Goal: Contribute content: Contribute content

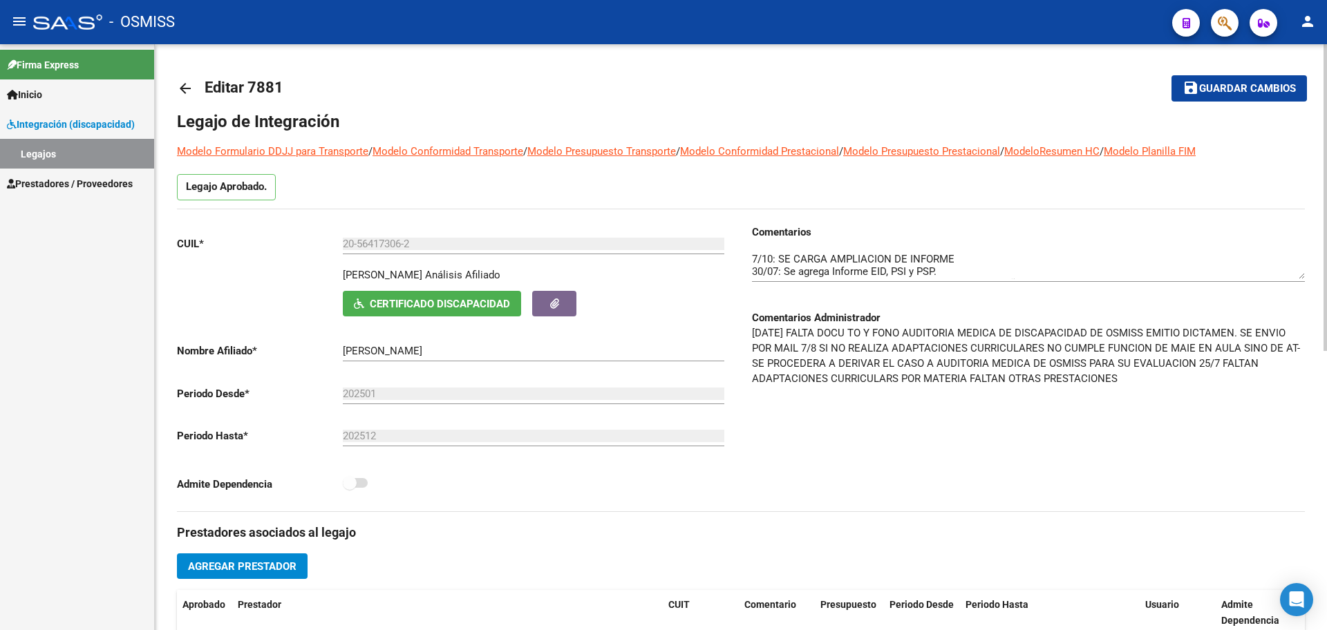
click at [179, 90] on mat-icon "arrow_back" at bounding box center [185, 88] width 17 height 17
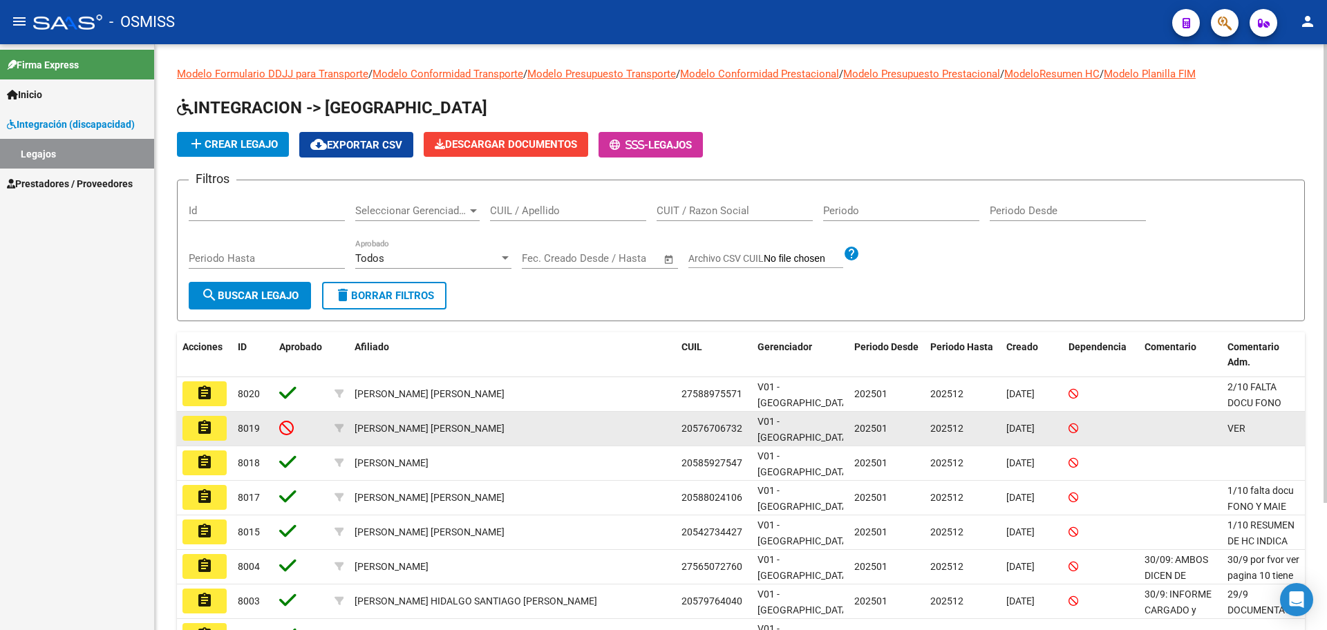
click at [217, 427] on button "assignment" at bounding box center [204, 428] width 44 height 25
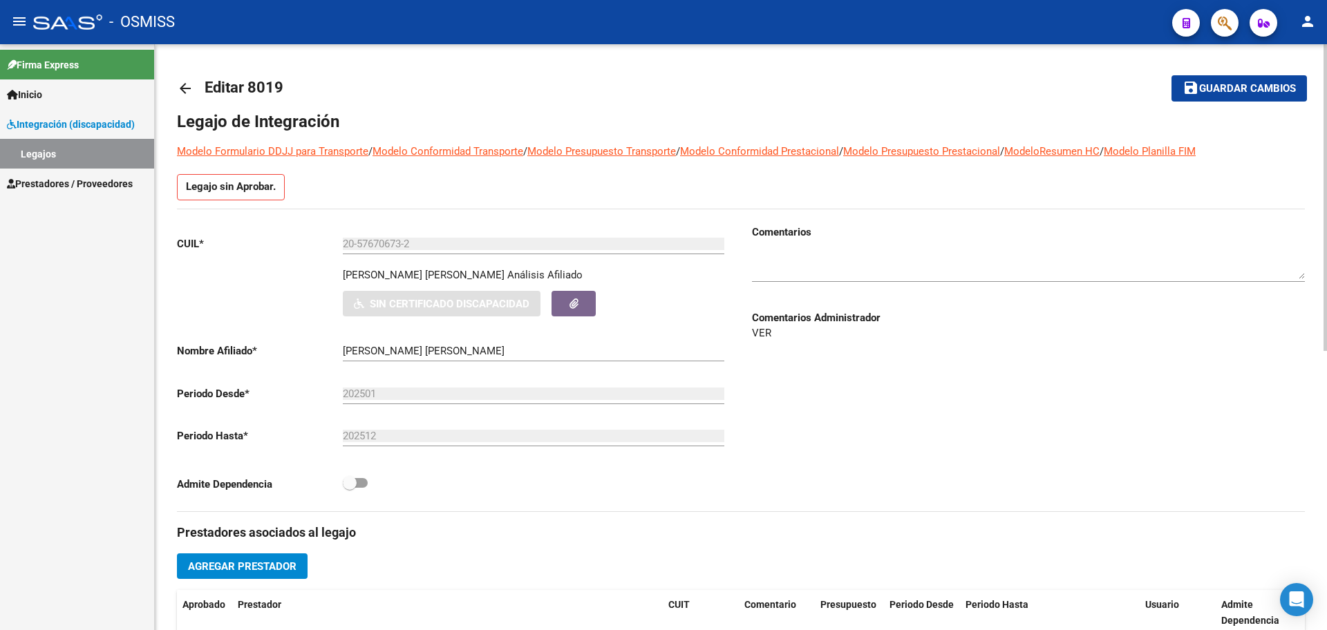
click at [187, 86] on mat-icon "arrow_back" at bounding box center [185, 88] width 17 height 17
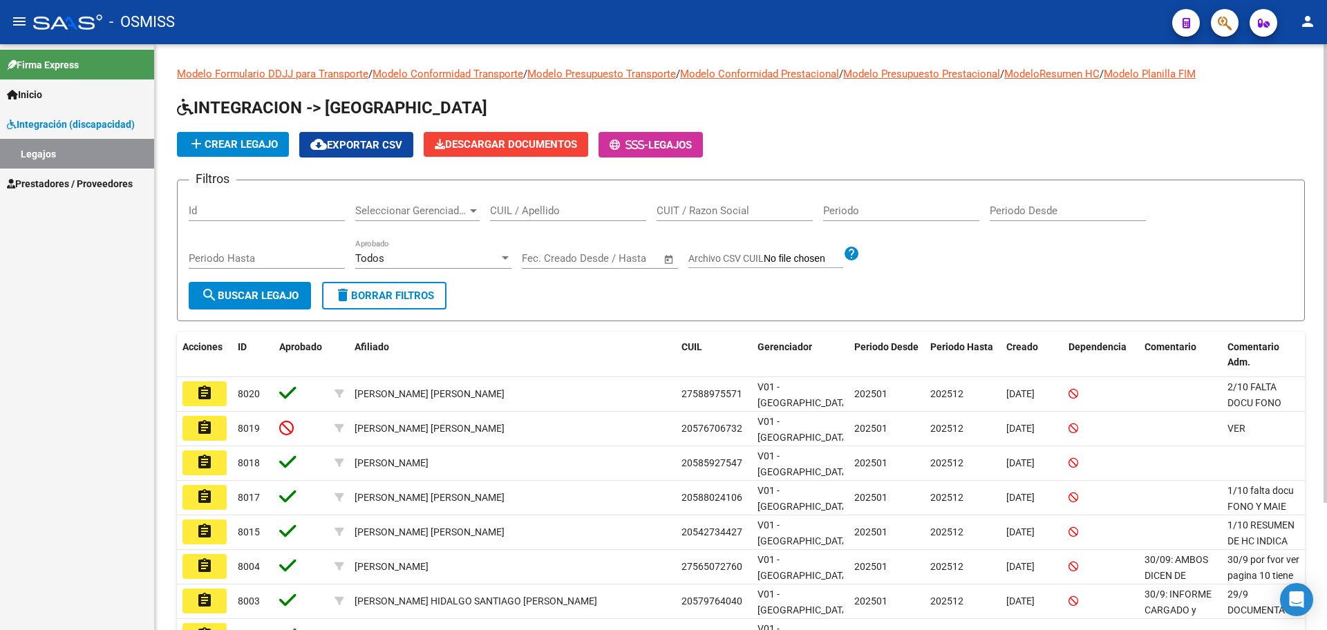
click at [509, 208] on input "CUIL / Apellido" at bounding box center [568, 211] width 156 height 12
type input "CABRERA"
click at [274, 283] on button "search Buscar Legajo" at bounding box center [250, 296] width 122 height 28
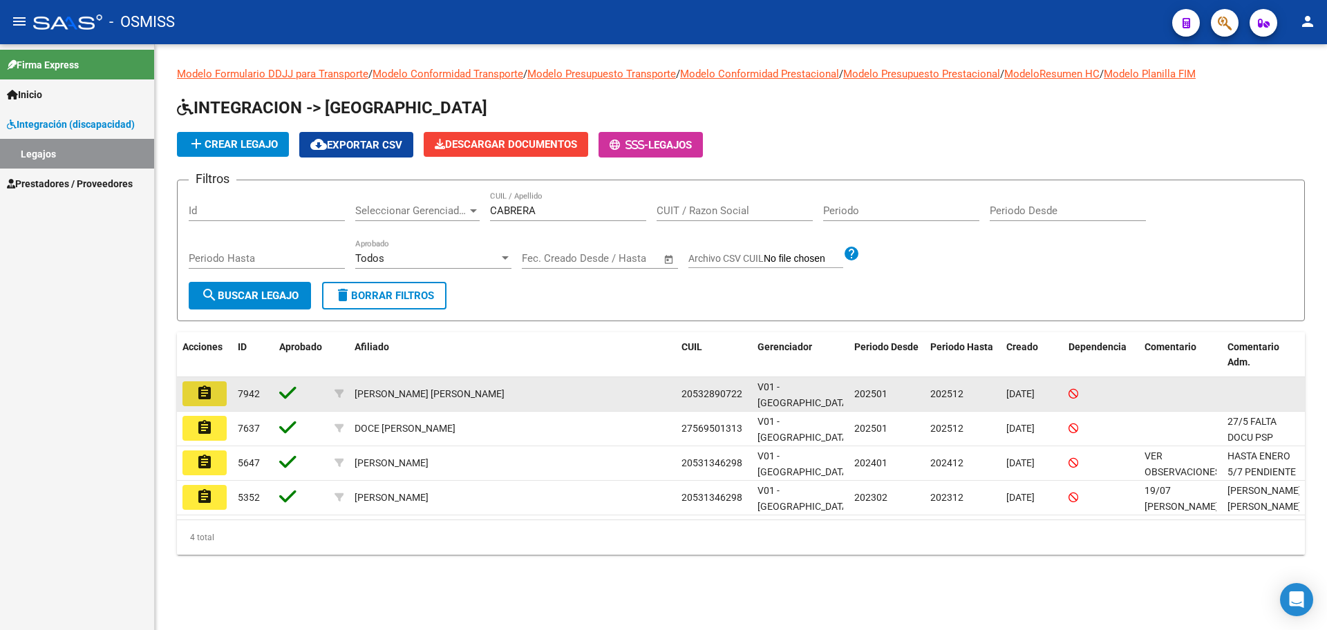
click at [192, 395] on button "assignment" at bounding box center [204, 393] width 44 height 25
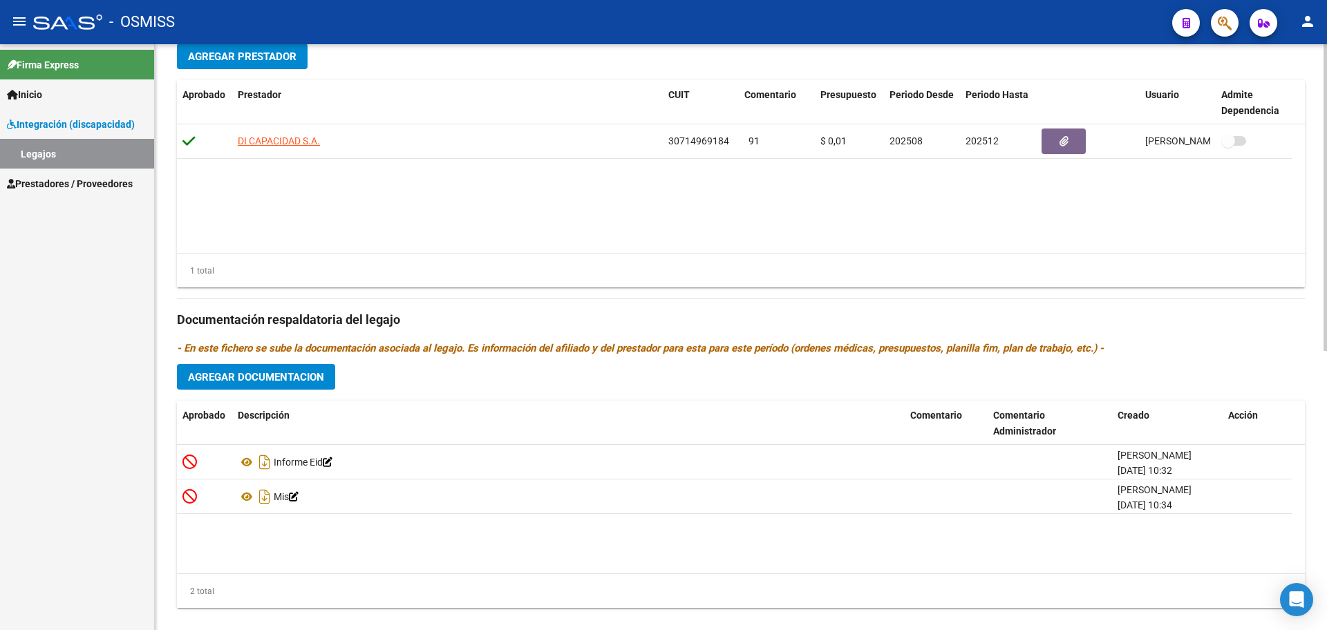
scroll to position [532, 0]
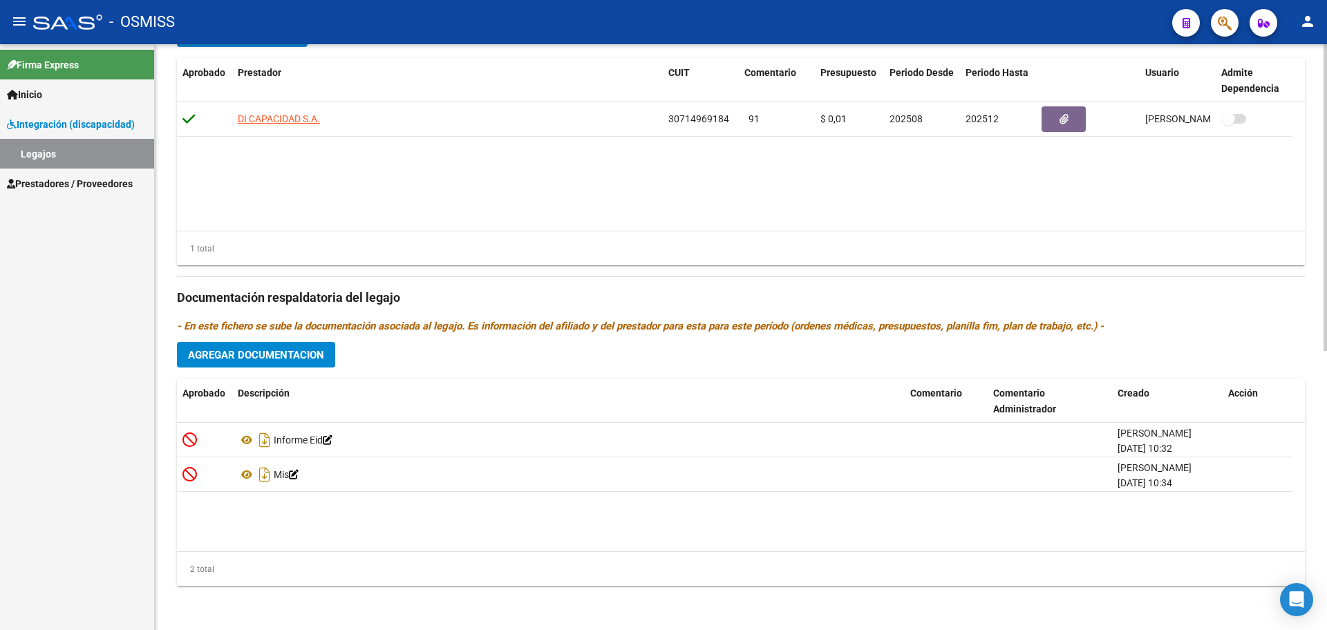
click at [249, 343] on button "Agregar Documentacion" at bounding box center [256, 355] width 158 height 26
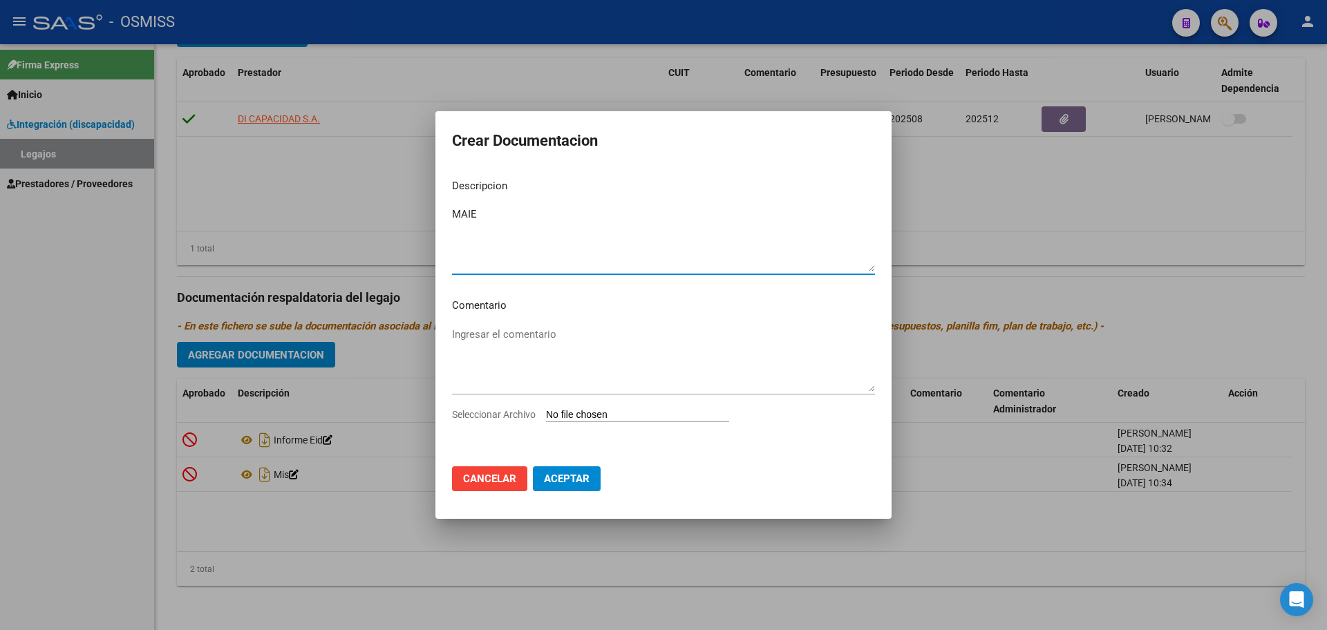
type textarea "MAIE"
click at [589, 417] on input "Seleccionar Archivo" at bounding box center [637, 415] width 183 height 13
type input "C:\fakepath\.[PERSON_NAME]- MAIE.pdf"
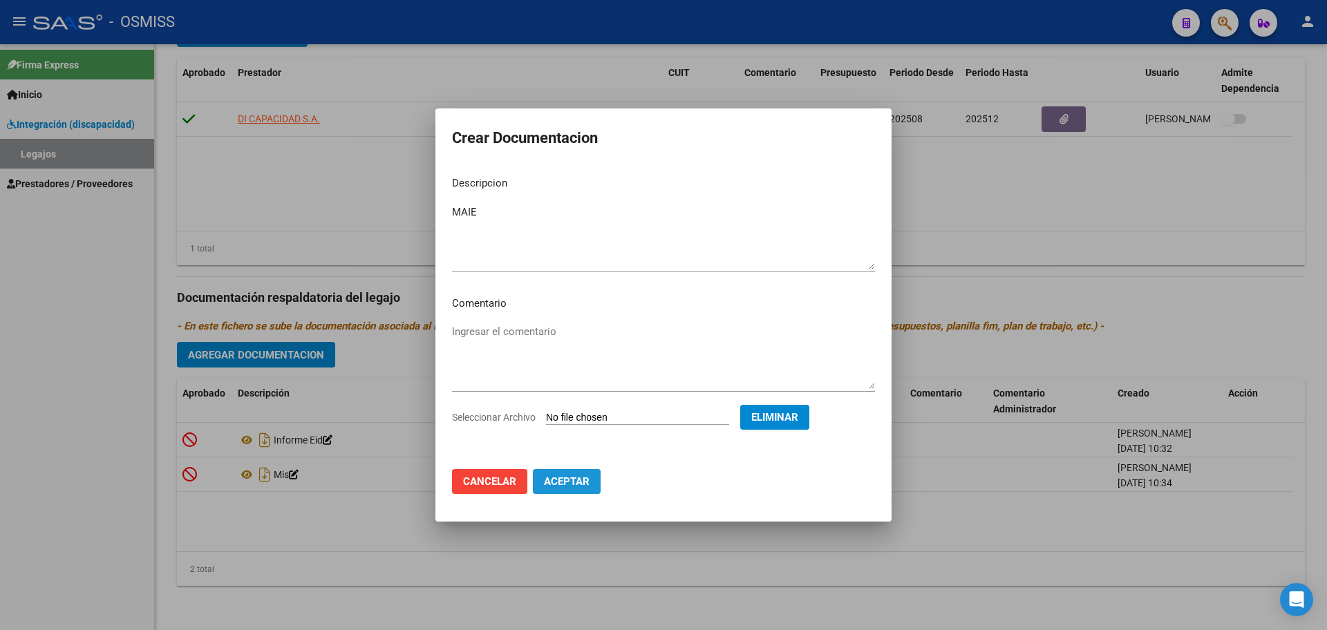
click at [570, 492] on button "Aceptar" at bounding box center [567, 481] width 68 height 25
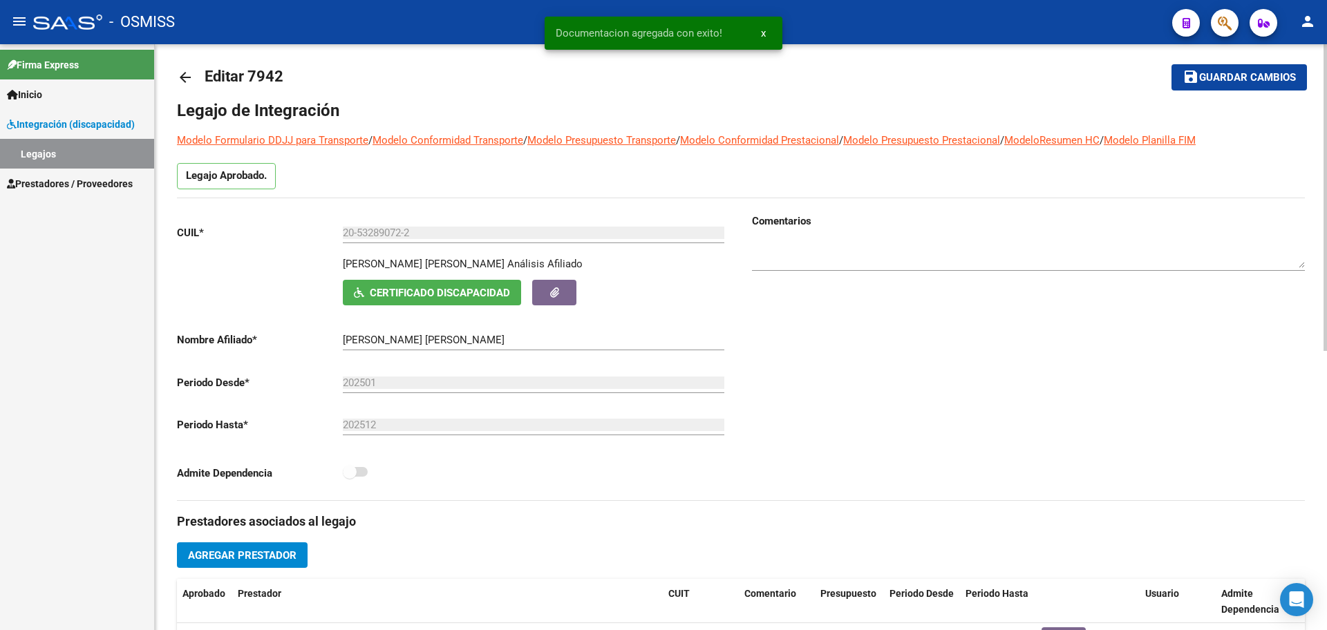
scroll to position [0, 0]
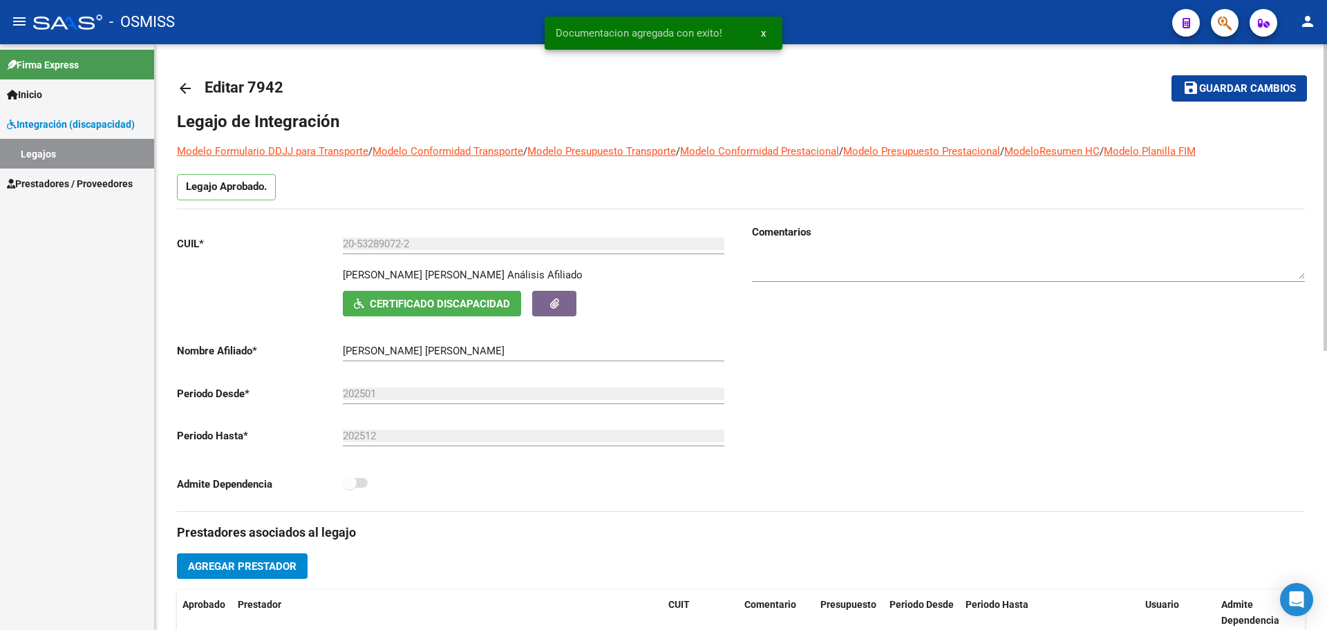
click at [1258, 93] on span "Guardar cambios" at bounding box center [1247, 89] width 97 height 12
click at [186, 83] on mat-icon "arrow_back" at bounding box center [185, 88] width 17 height 17
